Goal: Task Accomplishment & Management: Complete application form

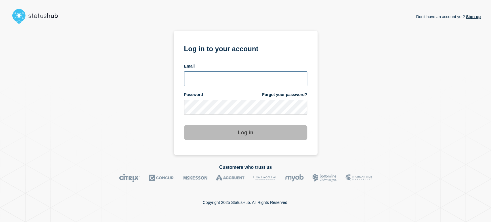
click at [234, 74] on input "email input" at bounding box center [245, 78] width 123 height 15
type input "sean.webb@conexon.us"
click at [184, 125] on button "Log in" at bounding box center [245, 132] width 123 height 15
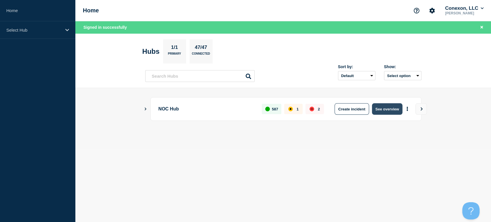
click at [382, 108] on button "See overview" at bounding box center [387, 108] width 30 height 11
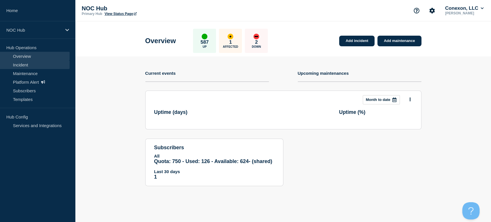
click at [26, 66] on link "Incident" at bounding box center [35, 64] width 70 height 9
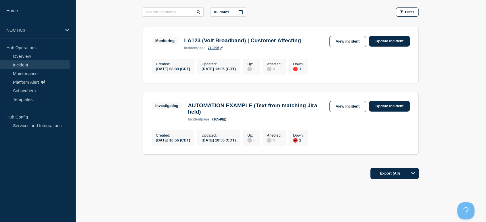
scroll to position [106, 0]
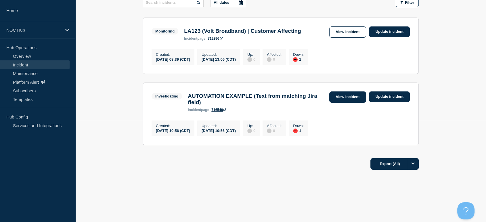
click at [343, 96] on link "View incident" at bounding box center [347, 96] width 37 height 11
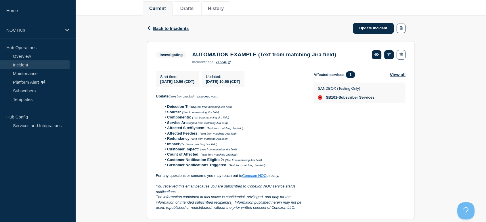
scroll to position [58, 0]
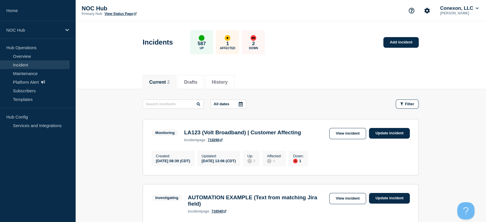
click at [335, 134] on link "View incident" at bounding box center [347, 133] width 37 height 11
click at [335, 134] on body "Home NOC Hub Hub Operations Overview Incident Maintenance Platform Alert Subscr…" at bounding box center [243, 111] width 486 height 222
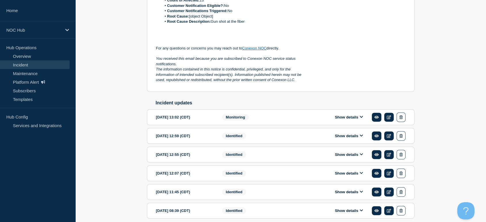
scroll to position [252, 0]
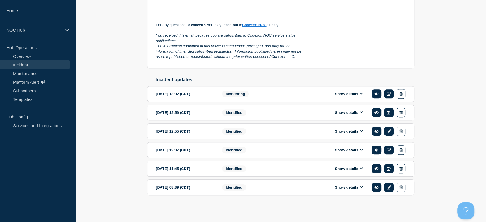
click at [361, 189] on icon at bounding box center [361, 187] width 3 height 4
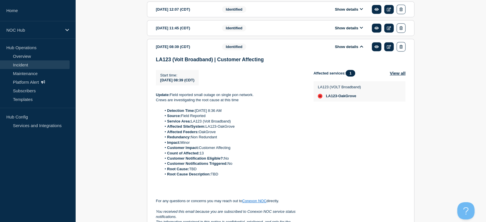
scroll to position [346, 0]
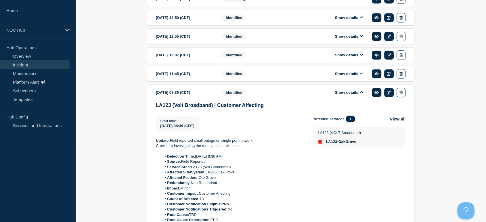
click at [360, 75] on icon at bounding box center [361, 74] width 3 height 4
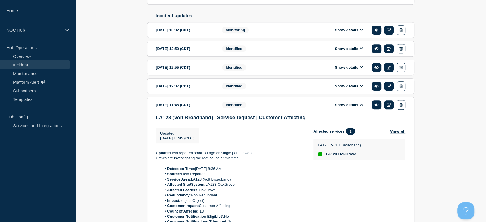
scroll to position [314, 0]
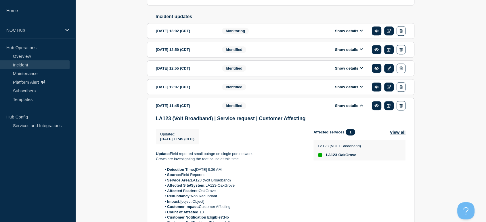
click at [361, 88] on icon at bounding box center [361, 87] width 3 height 2
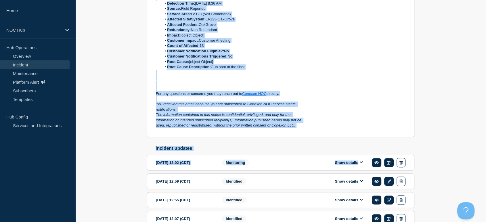
scroll to position [186, 0]
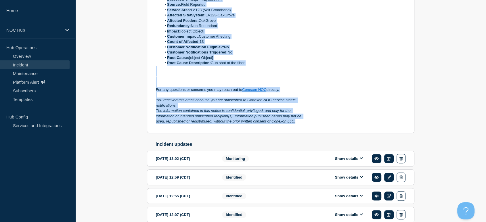
drag, startPoint x: 151, startPoint y: 77, endPoint x: 307, endPoint y: 122, distance: 162.2
click at [307, 122] on section "Monitoring LA123 (Volt Broadband) | Customer Affecting incident page 719296 Sta…" at bounding box center [280, 30] width 267 height 205
copy div "Update: Field crews have identified the cause of the outage. ETR will be 6pm CD…"
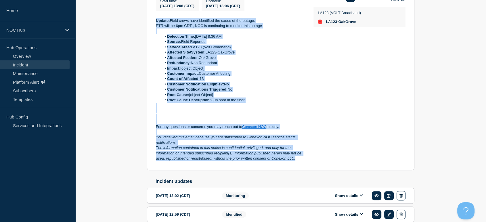
scroll to position [90, 0]
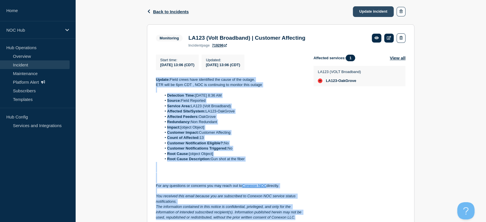
click at [366, 13] on link "Update incident" at bounding box center [373, 11] width 41 height 11
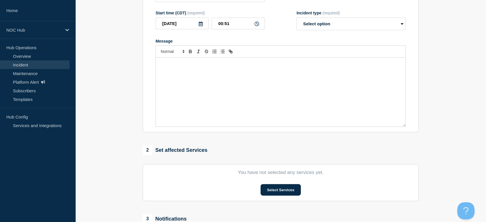
type input "LA123 (Volt Broadband) | Customer Affecting"
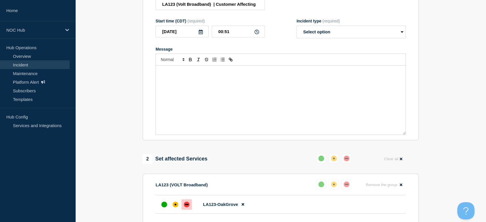
click at [195, 85] on div "Message" at bounding box center [280, 100] width 249 height 69
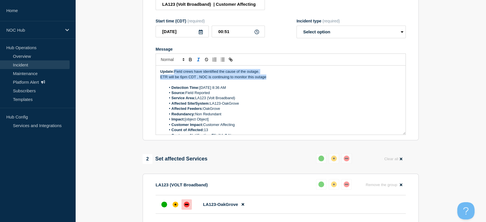
drag, startPoint x: 272, startPoint y: 83, endPoint x: 176, endPoint y: 75, distance: 96.3
click at [176, 75] on div "Update: Field crews have identified the cause of the outage. ETR will be 6pm CD…" at bounding box center [280, 100] width 249 height 69
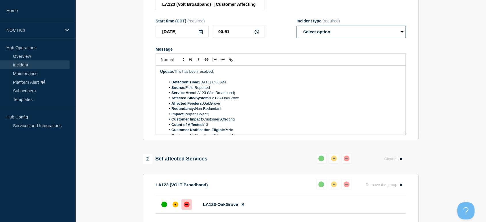
click at [346, 35] on select "Select option Investigating Identified Monitoring Resolved" at bounding box center [350, 32] width 109 height 13
select select "resolved"
click at [296, 28] on select "Select option Investigating Identified Monitoring Resolved" at bounding box center [350, 32] width 109 height 13
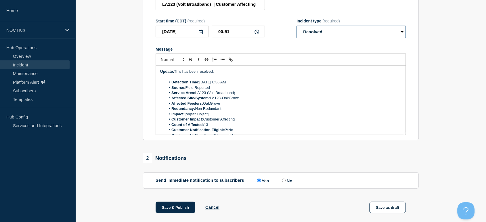
scroll to position [65, 0]
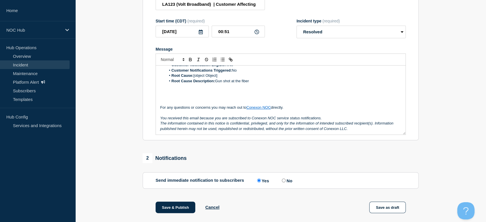
click at [285, 182] on input "No" at bounding box center [284, 180] width 4 height 4
radio input "true"
radio input "false"
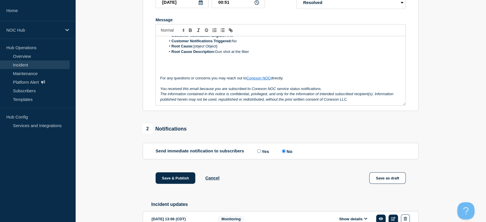
scroll to position [154, 0]
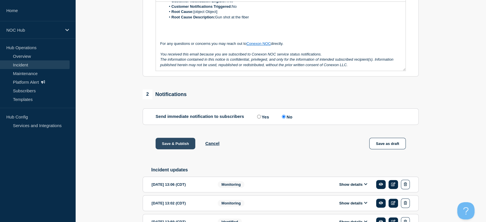
click at [171, 146] on button "Save & Publish" at bounding box center [175, 143] width 40 height 11
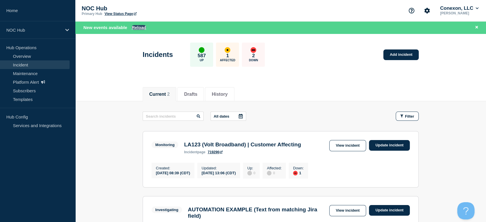
click at [140, 28] on button "Reload" at bounding box center [139, 27] width 14 height 5
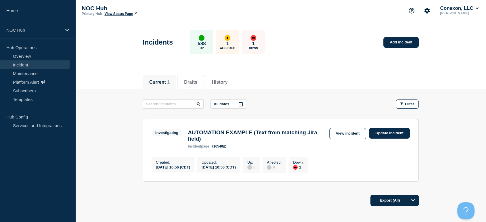
click at [338, 132] on link "View incident" at bounding box center [347, 133] width 37 height 11
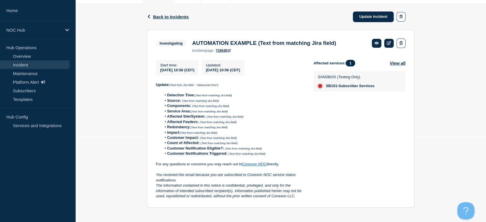
scroll to position [90, 0]
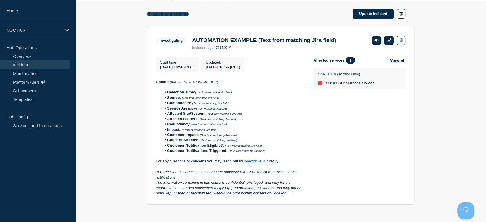
click at [168, 11] on span "Back to Incidents" at bounding box center [171, 13] width 36 height 5
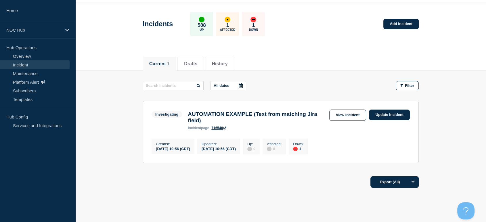
scroll to position [7, 0]
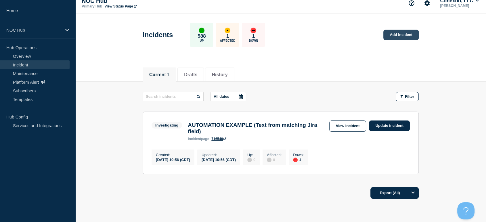
click at [388, 36] on link "Add incident" at bounding box center [400, 35] width 35 height 11
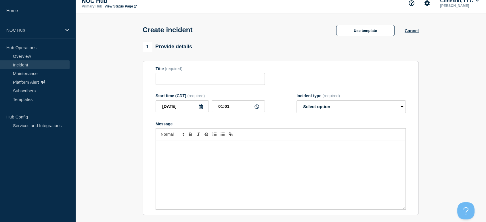
click at [240, 147] on p "Message" at bounding box center [280, 146] width 241 height 5
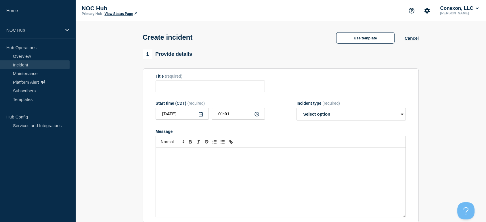
click at [203, 161] on div "Message" at bounding box center [280, 182] width 249 height 69
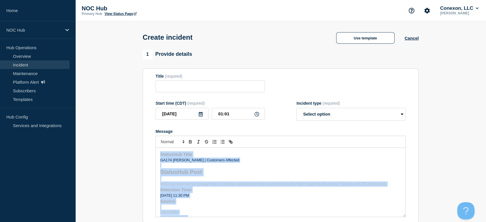
drag, startPoint x: 195, startPoint y: 186, endPoint x: 45, endPoint y: 66, distance: 192.8
click at [41, 64] on div "Home NOC Hub Hub Operations Overview Incident Maintenance Platform Alert Subscr…" at bounding box center [243, 200] width 486 height 401
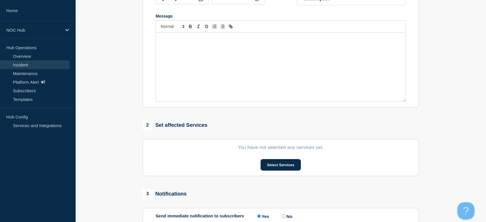
scroll to position [64, 0]
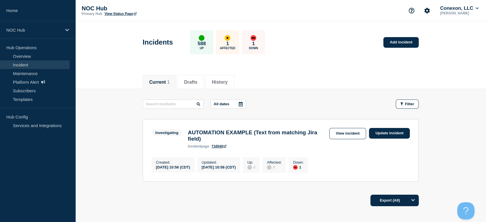
scroll to position [39, 0]
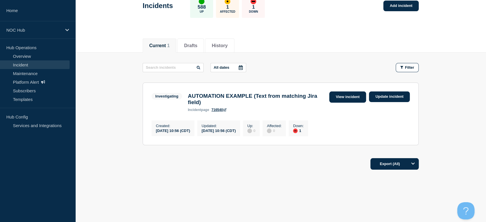
click at [345, 93] on link "View incident" at bounding box center [347, 96] width 37 height 11
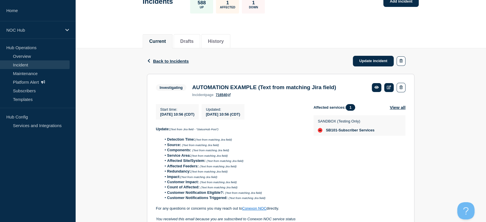
scroll to position [90, 0]
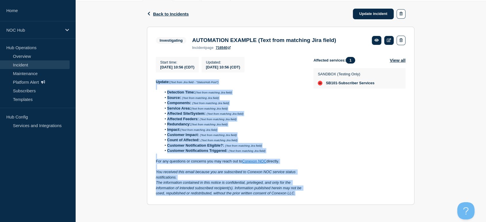
drag, startPoint x: 173, startPoint y: 94, endPoint x: 309, endPoint y: 192, distance: 167.3
click at [309, 192] on section "Investigating AUTOMATION EXAMPLE (Text from matching Jira field) incident page …" at bounding box center [280, 116] width 267 height 178
copy div "Update: (Text from Jira field - "StatusHub Post") Detection Time: (Text from ma…"
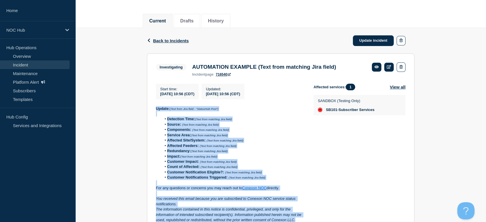
scroll to position [26, 0]
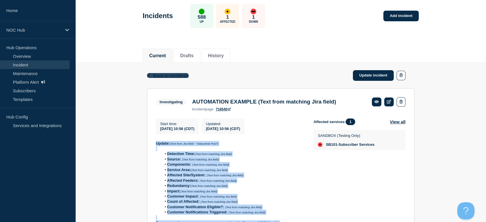
click at [169, 74] on span "Back to Incidents" at bounding box center [171, 75] width 36 height 5
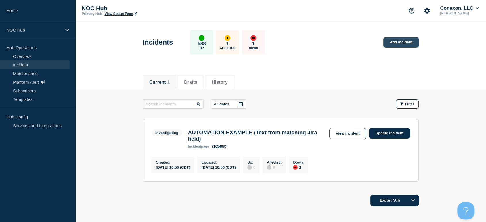
click at [403, 42] on link "Add incident" at bounding box center [400, 42] width 35 height 11
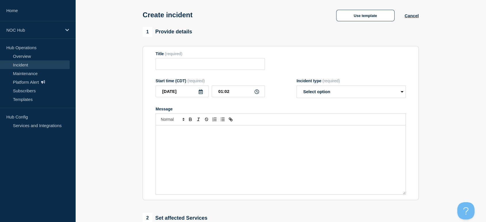
scroll to position [64, 0]
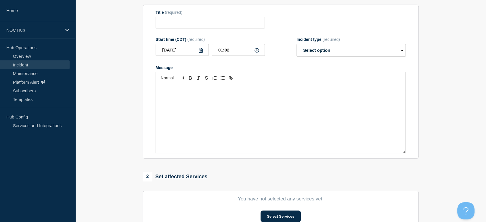
click at [227, 97] on div "Message" at bounding box center [280, 118] width 249 height 69
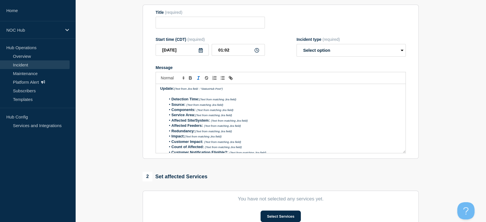
scroll to position [0, 0]
click at [238, 103] on li "Detection Time: (Text from matching Jira field)" at bounding box center [283, 100] width 235 height 5
click at [207, 100] on li "Detection Time:" at bounding box center [283, 100] width 235 height 5
click at [228, 107] on li "Source: (Text from matching Jira field)" at bounding box center [283, 105] width 235 height 5
click at [244, 101] on li "Detection Time: Sep 19, 2025, 11:30 PM" at bounding box center [283, 100] width 235 height 5
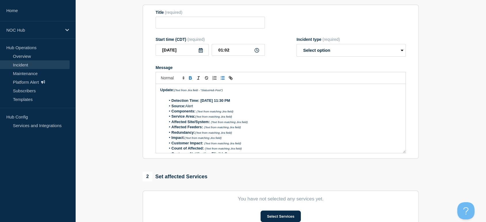
drag, startPoint x: 214, startPoint y: 101, endPoint x: 203, endPoint y: 101, distance: 11.2
click at [203, 101] on strong "Detection Time: Sep 19, 2025, 11:30 PM" at bounding box center [200, 100] width 59 height 4
click at [250, 98] on p "Message" at bounding box center [280, 95] width 241 height 5
drag, startPoint x: 241, startPoint y: 101, endPoint x: 200, endPoint y: 101, distance: 41.4
click at [200, 101] on li "Detection Time: Sep 19, 2025, 11:30 PM" at bounding box center [283, 100] width 235 height 5
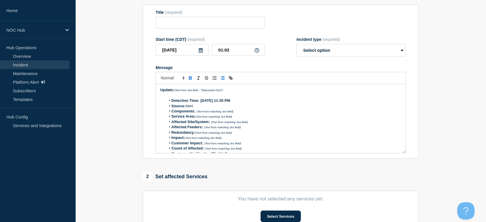
click at [200, 101] on strong "Detection Time: Sep 19, 2025, 11:30 PM" at bounding box center [200, 100] width 59 height 4
click at [190, 80] on icon "Toggle bold text" at bounding box center [190, 77] width 5 height 5
drag, startPoint x: 242, startPoint y: 101, endPoint x: 201, endPoint y: 101, distance: 41.1
click at [201, 101] on li "Detection Time: ﻿ Sep 19, 2025, 11:30 PM" at bounding box center [283, 100] width 235 height 5
click at [201, 101] on strong "Sep 19, 2025, 11:30 PM" at bounding box center [214, 100] width 30 height 4
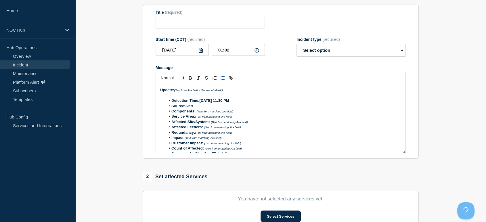
drag, startPoint x: 201, startPoint y: 102, endPoint x: 240, endPoint y: 103, distance: 39.7
click at [229, 103] on strong "Sep 19, 2025, 11:30 PM" at bounding box center [214, 100] width 30 height 4
click at [189, 78] on icon "Toggle bold text" at bounding box center [190, 76] width 2 height 1
click at [280, 63] on form "Title (required) Start time (CDT) (required) 2025-09-20 01:02 Incident type (re…" at bounding box center [280, 81] width 250 height 143
click at [237, 113] on li "Components: (Text from matching Jira field)" at bounding box center [283, 111] width 235 height 5
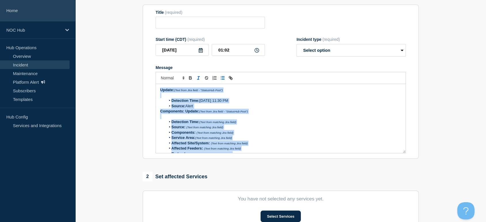
drag, startPoint x: 355, startPoint y: 152, endPoint x: 61, endPoint y: 14, distance: 324.9
click at [61, 14] on div "Home NOC Hub Hub Operations Overview Incident Maintenance Platform Alert Subscr…" at bounding box center [243, 136] width 486 height 401
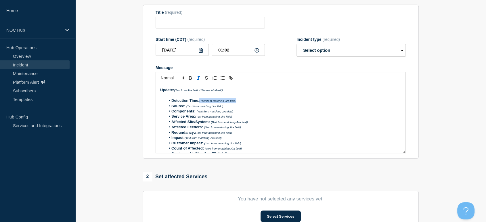
drag, startPoint x: 239, startPoint y: 101, endPoint x: 200, endPoint y: 101, distance: 38.5
click at [200, 101] on li "Detection Time: (Text from matching Jira field)" at bounding box center [283, 100] width 235 height 5
click at [226, 107] on li "Source: (Text from matching Jira field)" at bounding box center [283, 105] width 235 height 5
click at [240, 112] on li "Components: (Text from matching Jira field)" at bounding box center [283, 111] width 235 height 5
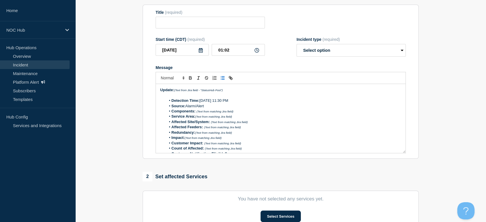
click at [240, 112] on li "Components: (Text from matching Jira field)" at bounding box center [283, 111] width 235 height 5
click at [235, 113] on li "Components: (Text from matching Jira field)" at bounding box center [283, 111] width 235 height 5
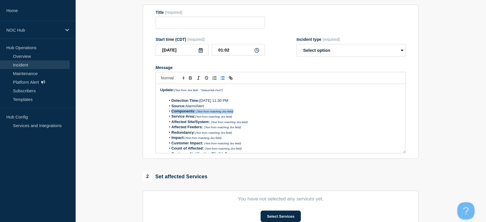
click at [235, 113] on li "Components: (Text from matching Jira field)" at bounding box center [283, 111] width 235 height 5
click at [238, 112] on li "Components: (Text from matching Jira field)" at bounding box center [283, 111] width 235 height 5
click at [242, 112] on li "Components: (Text from matching Jira field)" at bounding box center [283, 111] width 235 height 5
click at [236, 117] on li "Service Area: (Text from matching Jira field)" at bounding box center [283, 116] width 235 height 5
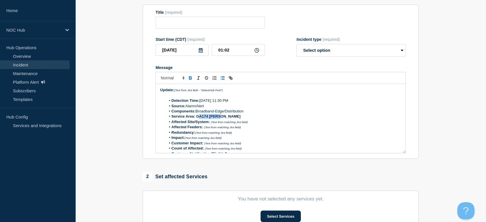
drag, startPoint x: 222, startPoint y: 117, endPoint x: 197, endPoint y: 119, distance: 24.5
click at [197, 119] on li "Service Area: GA174 Grady" at bounding box center [283, 116] width 235 height 5
click at [195, 118] on strong "Service Area: GA174 Grady" at bounding box center [205, 116] width 69 height 4
click at [197, 117] on strong "Service Area: GA174 Grady" at bounding box center [205, 116] width 69 height 4
click at [220, 118] on li "Service Area: GA174 Grady" at bounding box center [283, 116] width 235 height 5
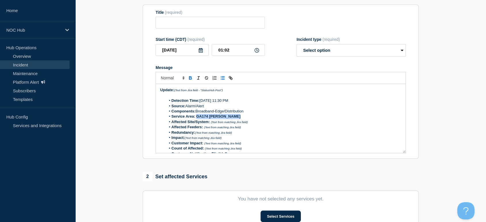
drag, startPoint x: 220, startPoint y: 118, endPoint x: 199, endPoint y: 118, distance: 21.6
click at [199, 118] on li "Service Area: GA174 Grady" at bounding box center [283, 116] width 235 height 5
click at [190, 78] on icon "Toggle bold text" at bounding box center [190, 77] width 5 height 5
click at [260, 119] on li "Service Area: GA174 Grady" at bounding box center [283, 116] width 235 height 5
click at [253, 124] on li "Affected Site/System: (Text from matching Jira field)" at bounding box center [283, 121] width 235 height 5
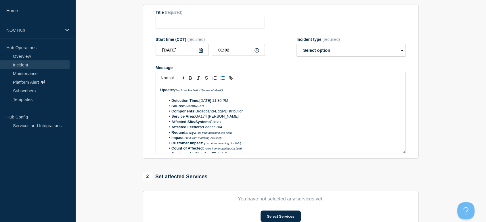
click at [241, 131] on li "Redundancy: (Text from matching Jira field)" at bounding box center [283, 132] width 235 height 5
click at [191, 78] on icon "Toggle bold text" at bounding box center [190, 77] width 5 height 5
click at [205, 134] on li "Redundancy: ﻿" at bounding box center [283, 132] width 235 height 5
click at [190, 79] on icon "Toggle bold text" at bounding box center [190, 77] width 5 height 5
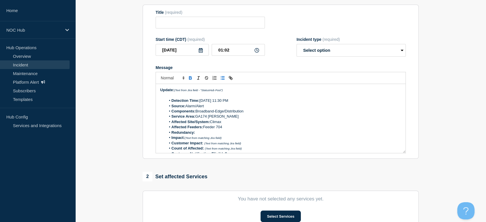
click at [190, 79] on icon "Toggle bold text" at bounding box center [190, 77] width 5 height 5
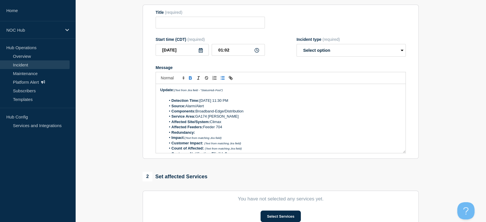
click at [190, 79] on icon "Toggle bold text" at bounding box center [190, 77] width 5 height 5
click at [191, 78] on icon "Toggle bold text" at bounding box center [190, 77] width 5 height 5
click at [227, 140] on li "Impact: (Text from matching Jira field)" at bounding box center [283, 137] width 235 height 5
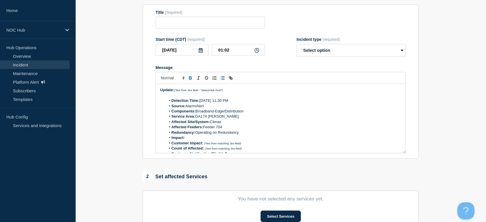
click at [189, 78] on icon "Toggle bold text" at bounding box center [190, 76] width 2 height 1
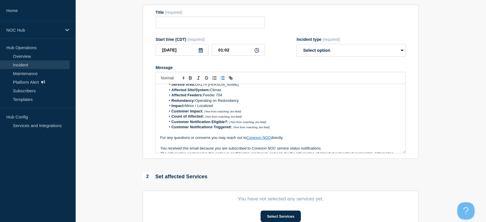
click at [245, 111] on li "Customer Impact: (Text from matching Jira field)" at bounding box center [283, 111] width 235 height 5
click at [244, 119] on li "Count of Affected: (Text from matching Jira field)" at bounding box center [283, 116] width 235 height 5
click at [271, 124] on li "Customer Notification Eligible?: (Text from matching Jira field)" at bounding box center [283, 121] width 235 height 5
click at [279, 129] on li "Customer Notifications Triggered: (Text from matching Jira field)" at bounding box center [283, 126] width 235 height 5
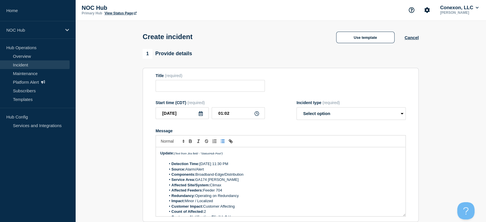
scroll to position [0, 0]
click at [230, 159] on p "Message" at bounding box center [280, 159] width 241 height 5
click at [230, 156] on p "Update: (Text from Jira field - "StatusHub Post")" at bounding box center [280, 153] width 241 height 5
click at [191, 143] on icon "Toggle bold text" at bounding box center [190, 142] width 2 height 1
click at [270, 155] on p "Update: NOC has detected an outage that is customer affecting" at bounding box center [280, 153] width 241 height 5
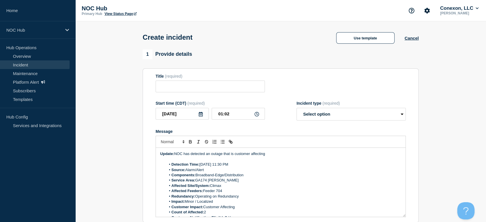
click at [273, 156] on p "Update: NOC has detected an outage that is customer affecting" at bounding box center [280, 153] width 241 height 5
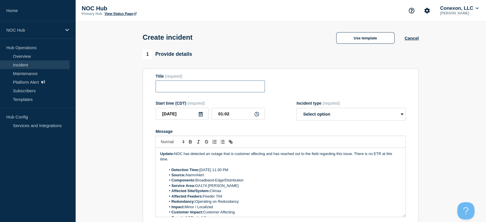
click at [178, 86] on input "Title" at bounding box center [209, 86] width 109 height 12
click at [189, 84] on input "GA174" at bounding box center [209, 86] width 109 height 12
click at [195, 85] on input "GA174" at bounding box center [209, 86] width 109 height 12
type input "GA174 Climax | Customers Affected"
click at [269, 39] on div "Create incident Use template Cancel" at bounding box center [280, 35] width 289 height 28
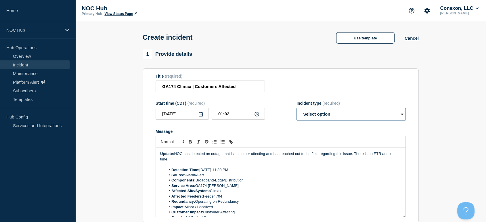
click at [343, 117] on select "Select option Investigating Identified Monitoring" at bounding box center [350, 114] width 109 height 13
select select "investigating"
click at [296, 109] on select "Select option Investigating Identified Monitoring" at bounding box center [350, 114] width 109 height 13
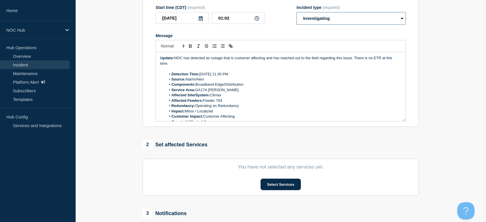
scroll to position [181, 0]
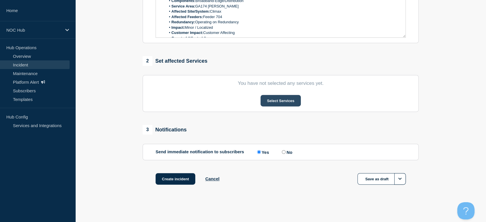
click at [275, 98] on button "Select Services" at bounding box center [280, 100] width 40 height 11
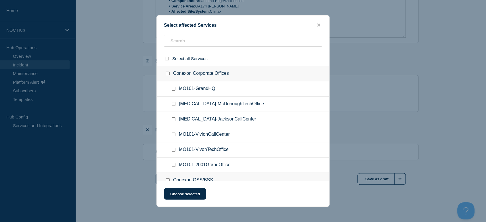
click at [275, 98] on ul "GA101-McDonoughTechOffice" at bounding box center [243, 104] width 172 height 15
click at [209, 43] on input "text" at bounding box center [243, 41] width 158 height 12
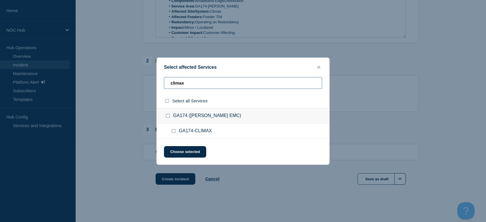
type input "climax"
click at [172, 130] on input "GA174-CLIMAX checkbox" at bounding box center [174, 131] width 4 height 4
checkbox input "true"
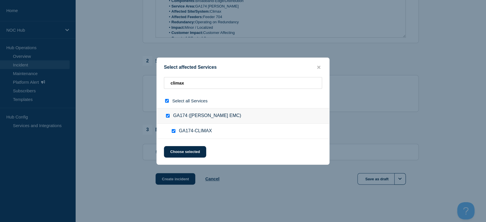
click at [172, 130] on input "GA174-CLIMAX checkbox" at bounding box center [174, 131] width 4 height 4
checkbox input "false"
click at [175, 132] on input "GA174-CLIMAX checkbox" at bounding box center [174, 131] width 4 height 4
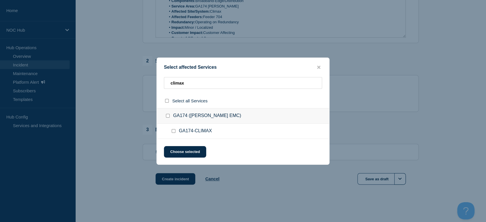
checkbox input "true"
click at [182, 149] on button "Choose selected" at bounding box center [185, 151] width 42 height 11
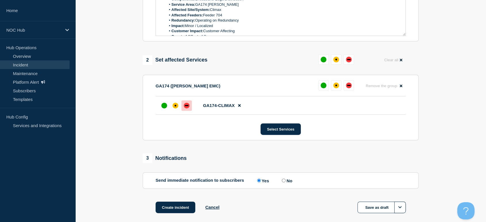
click at [185, 106] on div "down" at bounding box center [186, 105] width 3 height 1
click at [285, 182] on input "No" at bounding box center [284, 180] width 4 height 4
radio input "true"
radio input "false"
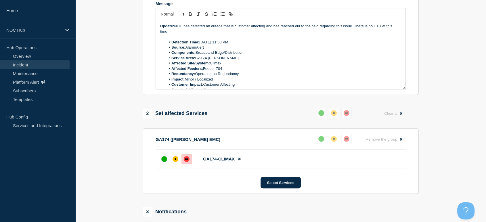
scroll to position [211, 0]
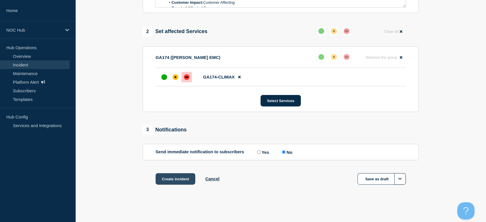
click at [176, 180] on button "Create incident" at bounding box center [175, 178] width 40 height 11
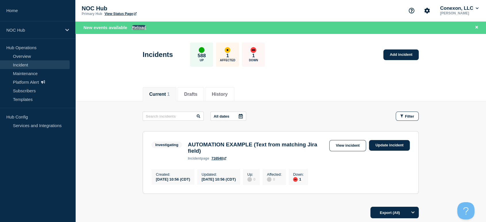
click at [141, 28] on button "Reload" at bounding box center [139, 27] width 14 height 5
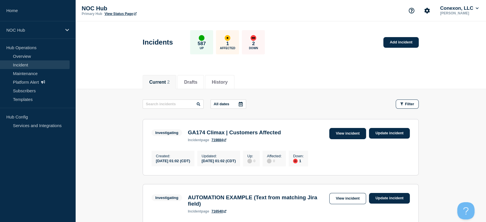
click at [340, 133] on link "View incident" at bounding box center [347, 133] width 37 height 11
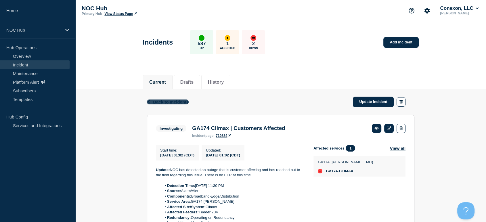
click at [161, 101] on span "Back to Incidents" at bounding box center [171, 101] width 36 height 5
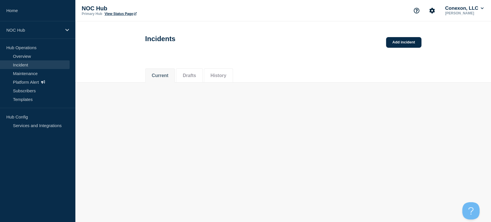
click at [161, 101] on body "Home NOC Hub Hub Operations Overview Incident Maintenance Platform Alert Subscr…" at bounding box center [245, 111] width 491 height 222
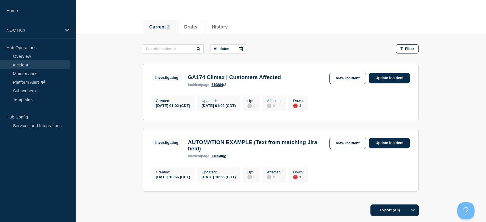
scroll to position [96, 0]
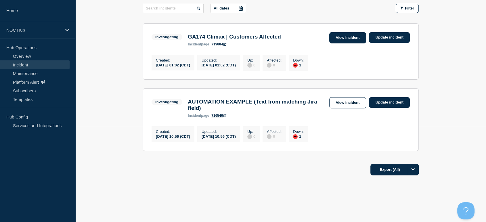
click at [344, 36] on link "View incident" at bounding box center [347, 37] width 37 height 11
